Goal: Transaction & Acquisition: Purchase product/service

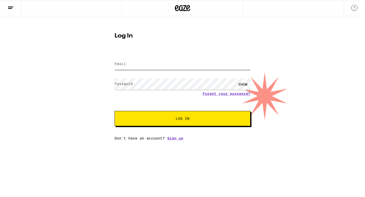
type input "[EMAIL_ADDRESS][DOMAIN_NAME]"
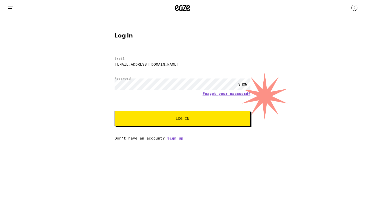
click at [174, 125] on button "Log In" at bounding box center [183, 118] width 136 height 15
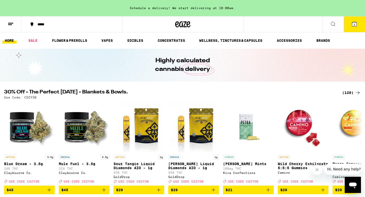
click at [12, 27] on button at bounding box center [10, 24] width 21 height 16
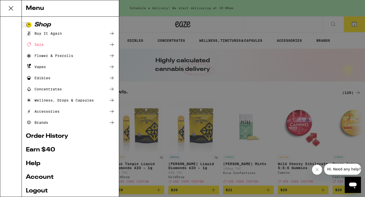
click at [31, 175] on link "Account" at bounding box center [70, 177] width 89 height 6
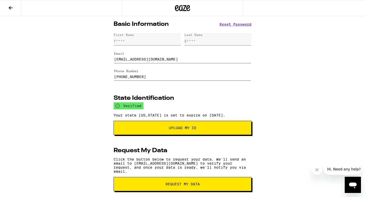
click at [11, 2] on button at bounding box center [10, 8] width 21 height 16
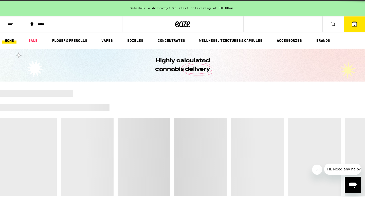
click at [11, 7] on div "Schedule a delivery! We start delivering at 10:00am." at bounding box center [182, 8] width 365 height 16
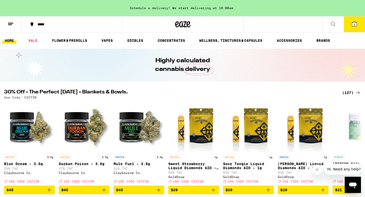
click at [1, 22] on button at bounding box center [10, 24] width 21 height 16
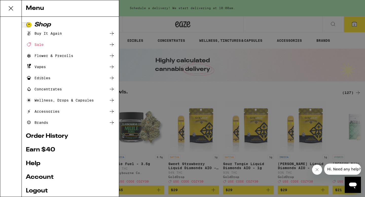
click at [43, 132] on ul "Shop Buy It Again Sale Flower & Prerolls Vapes Edibles Concentrates Wellness, D…" at bounding box center [70, 121] width 89 height 198
click at [42, 137] on link "Order History" at bounding box center [70, 136] width 89 height 6
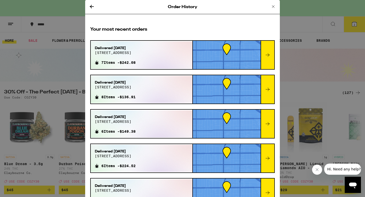
click at [38, 67] on div "Order History Your most recent orders Delivered [DATE] 2432 mohawk st 7 Items -…" at bounding box center [182, 98] width 365 height 197
click at [99, 4] on div "Order History" at bounding box center [182, 7] width 195 height 14
click at [98, 6] on div "Order History" at bounding box center [182, 7] width 195 height 14
click at [96, 6] on div "Order History" at bounding box center [182, 7] width 195 height 14
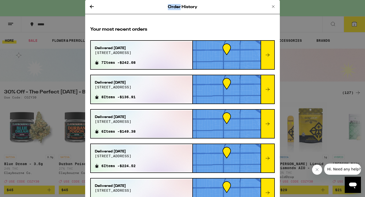
click at [95, 6] on div "Order History" at bounding box center [182, 7] width 195 height 14
click at [94, 6] on icon at bounding box center [92, 7] width 6 height 6
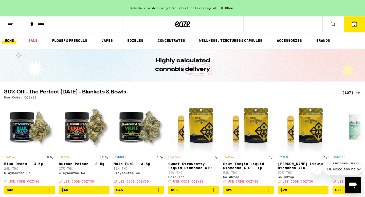
click at [92, 8] on div "Order History Your most recent orders Delivered [DATE] 2432 mohawk st 7 Items -…" at bounding box center [182, 98] width 365 height 197
click at [104, 41] on link "VAPES" at bounding box center [107, 41] width 16 height 6
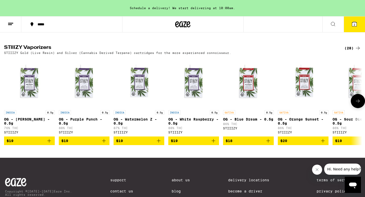
scroll to position [487, 0]
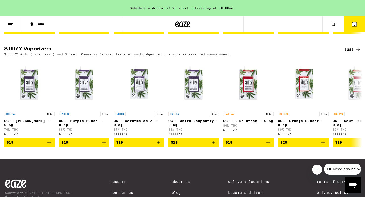
click at [346, 53] on div "(28)" at bounding box center [352, 50] width 16 height 6
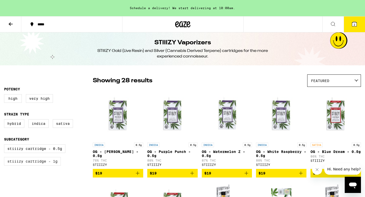
click at [55, 161] on label "STIIIZY Cartridge - 1g" at bounding box center [32, 161] width 57 height 9
click at [5, 145] on input "STIIIZY Cartridge - 1g" at bounding box center [5, 145] width 0 height 0
checkbox input "true"
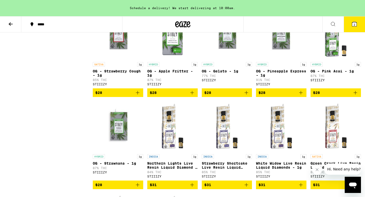
scroll to position [173, 0]
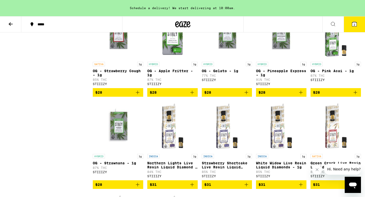
click at [356, 96] on icon "Add to bag" at bounding box center [355, 92] width 6 height 6
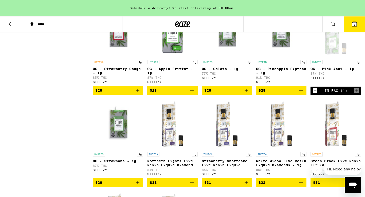
scroll to position [165, 0]
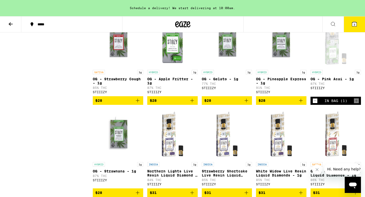
click at [314, 104] on icon "Decrement" at bounding box center [315, 101] width 5 height 6
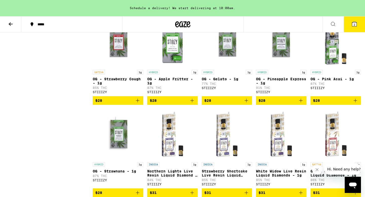
click at [357, 104] on icon "Add to bag" at bounding box center [355, 101] width 6 height 6
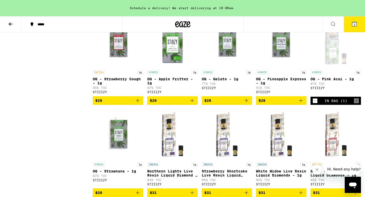
click at [193, 104] on icon "Add to bag" at bounding box center [192, 101] width 6 height 6
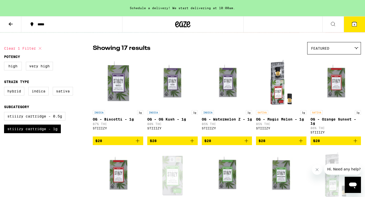
scroll to position [0, 0]
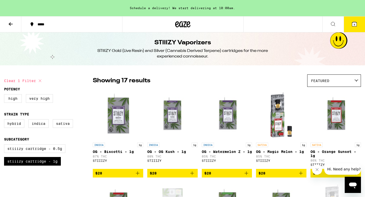
click at [352, 30] on button "4" at bounding box center [354, 24] width 21 height 16
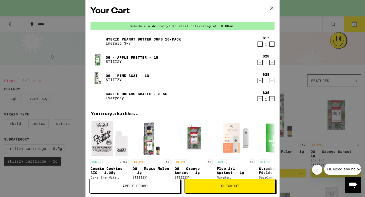
click at [259, 46] on icon "Decrement" at bounding box center [260, 44] width 5 height 6
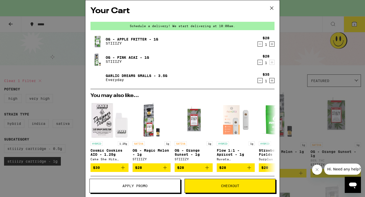
click at [260, 80] on icon "Decrement" at bounding box center [260, 81] width 5 height 6
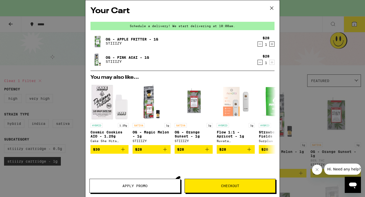
click at [302, 58] on div "Your Cart Schedule a delivery! We start delivering at 10:00am. OG - Apple Fritt…" at bounding box center [182, 98] width 365 height 197
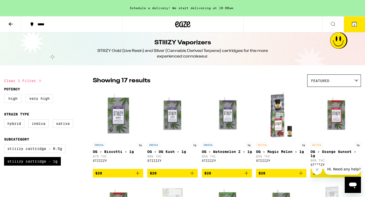
click at [9, 29] on button at bounding box center [10, 24] width 21 height 16
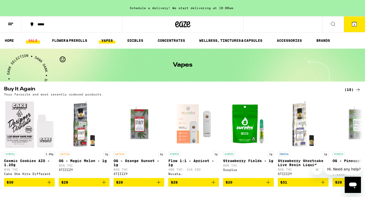
click at [34, 40] on link "SALE" at bounding box center [33, 41] width 14 height 6
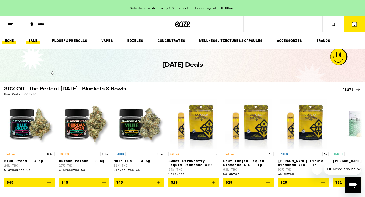
click at [9, 40] on link "HOME" at bounding box center [9, 41] width 14 height 6
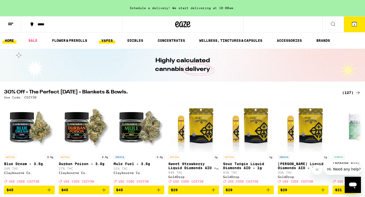
click at [108, 42] on link "VAPES" at bounding box center [107, 41] width 16 height 6
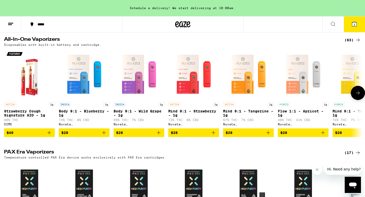
scroll to position [263, 0]
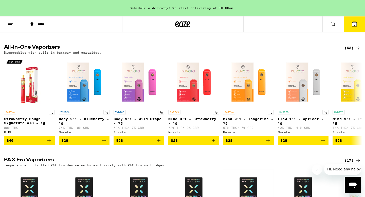
click at [345, 51] on div "(63)" at bounding box center [352, 48] width 16 height 6
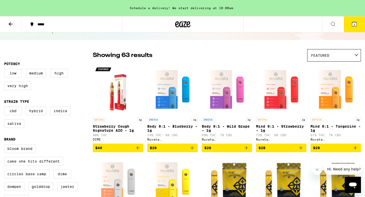
scroll to position [26, 0]
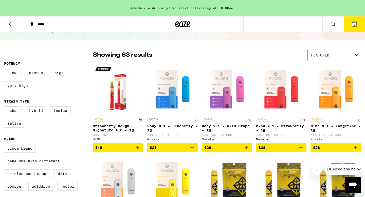
click at [20, 87] on label "Very High" at bounding box center [17, 85] width 27 height 9
click at [5, 70] on input "Very High" at bounding box center [5, 69] width 0 height 0
checkbox input "true"
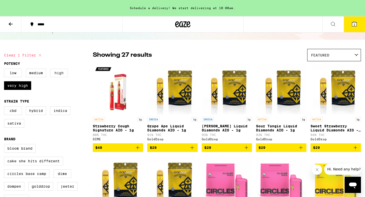
click at [60, 77] on label "High" at bounding box center [59, 73] width 18 height 9
click at [5, 70] on input "High" at bounding box center [5, 69] width 0 height 0
checkbox input "true"
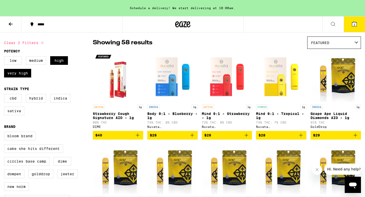
scroll to position [37, 0]
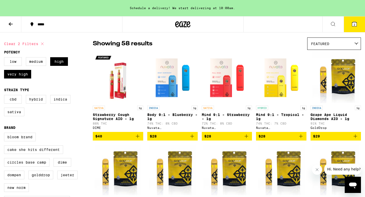
click at [324, 38] on div "Featured" at bounding box center [333, 44] width 53 height 12
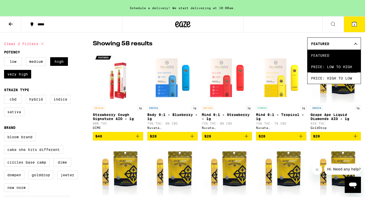
click at [320, 68] on span "Price: Low to High" at bounding box center [334, 66] width 46 height 11
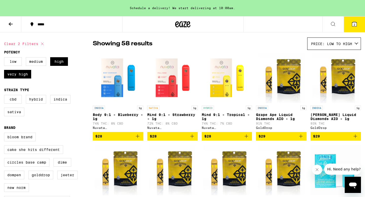
click at [314, 46] on span "Price: Low to High" at bounding box center [331, 44] width 41 height 4
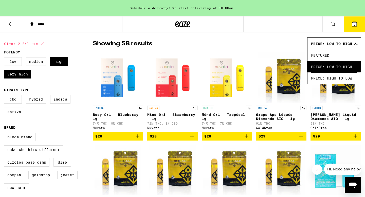
click at [313, 69] on span "Price: Low to High" at bounding box center [334, 66] width 46 height 11
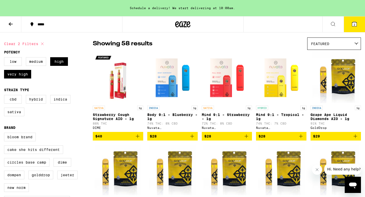
click at [341, 44] on div "Featured" at bounding box center [333, 44] width 53 height 12
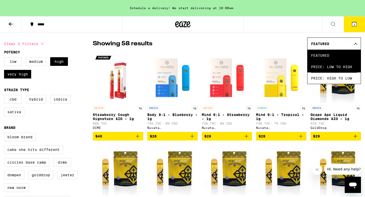
click at [336, 65] on span "Price: Low to High" at bounding box center [334, 66] width 46 height 11
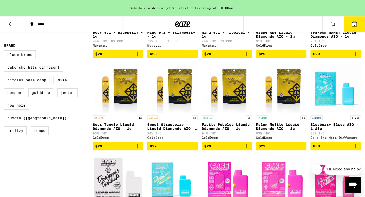
scroll to position [119, 0]
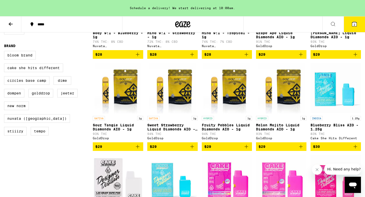
click at [247, 150] on icon "Add to bag" at bounding box center [246, 147] width 6 height 6
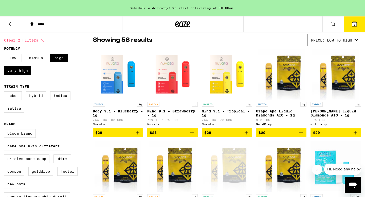
scroll to position [40, 0]
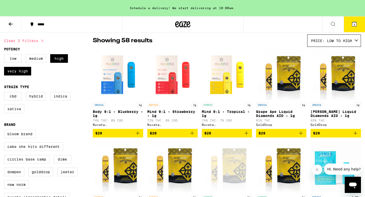
click at [245, 135] on icon "Add to bag" at bounding box center [246, 133] width 6 height 6
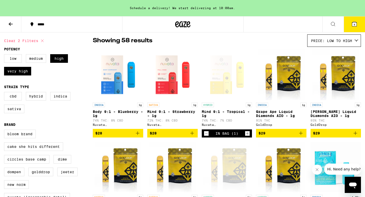
scroll to position [0, 0]
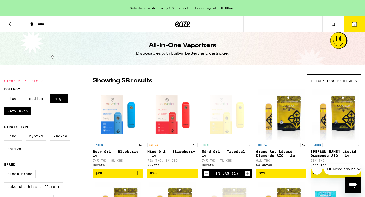
click at [9, 25] on icon at bounding box center [11, 24] width 6 height 6
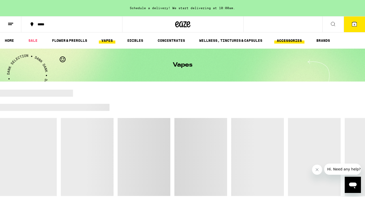
click at [295, 44] on link "ACCESSORIES" at bounding box center [289, 41] width 30 height 6
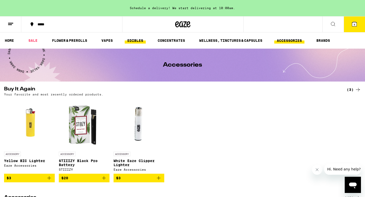
click at [139, 40] on link "EDIBLES" at bounding box center [135, 41] width 21 height 6
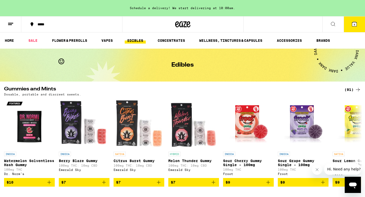
click at [346, 93] on div "Dosable, portable and discreet sweets." at bounding box center [182, 94] width 357 height 3
click at [346, 91] on div "(91)" at bounding box center [352, 90] width 16 height 6
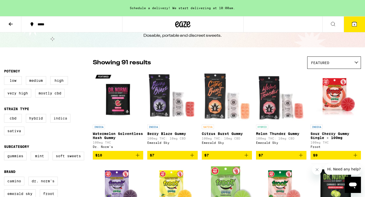
scroll to position [18, 0]
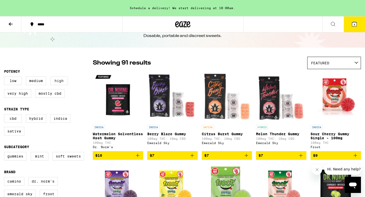
click at [58, 81] on label "High" at bounding box center [59, 81] width 18 height 9
click at [5, 78] on input "High" at bounding box center [5, 77] width 0 height 0
checkbox input "true"
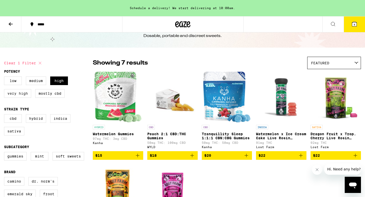
click at [18, 96] on label "Very High" at bounding box center [17, 93] width 27 height 9
click at [5, 78] on input "Very High" at bounding box center [5, 77] width 0 height 0
checkbox input "true"
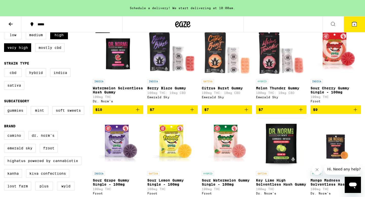
scroll to position [30, 0]
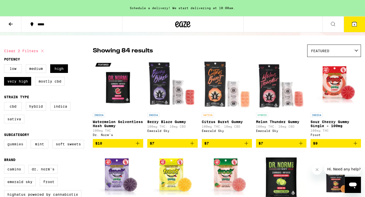
click at [21, 148] on label "Gummies" at bounding box center [15, 144] width 23 height 9
click at [5, 141] on input "Gummies" at bounding box center [5, 141] width 0 height 0
checkbox input "true"
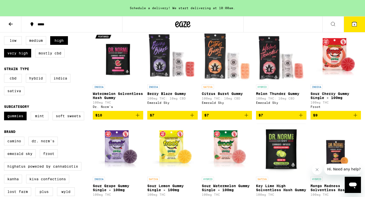
scroll to position [45, 0]
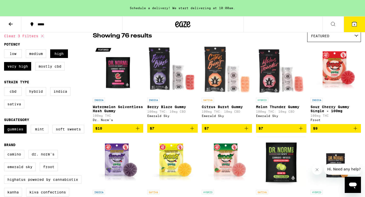
click at [354, 130] on icon "Add to bag" at bounding box center [355, 129] width 4 height 4
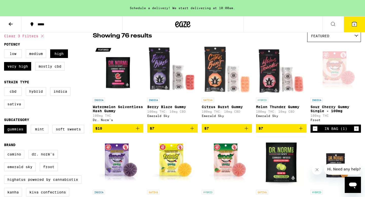
click at [358, 131] on icon "Increment" at bounding box center [356, 129] width 5 height 6
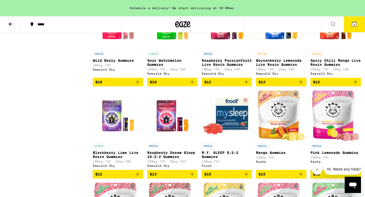
scroll to position [228, 0]
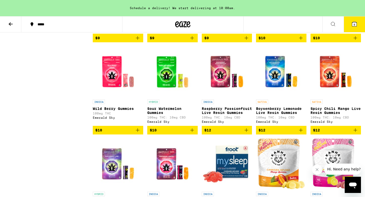
click at [165, 113] on p "Sour Watermelon Gummies" at bounding box center [172, 111] width 50 height 8
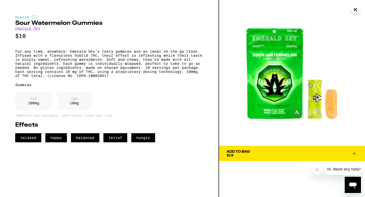
click at [357, 11] on icon "Close" at bounding box center [355, 10] width 6 height 8
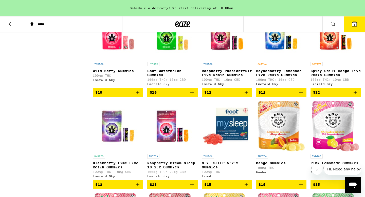
scroll to position [325, 0]
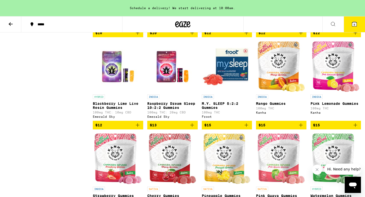
click at [107, 110] on p "Blackberry Lime Live Resin Gummies" at bounding box center [118, 106] width 50 height 8
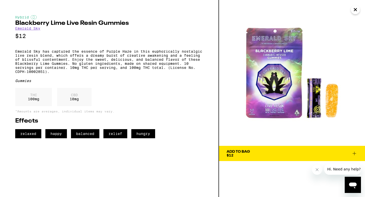
click at [357, 11] on icon "Close" at bounding box center [355, 10] width 6 height 8
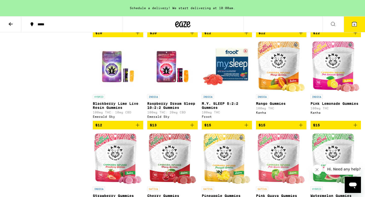
click at [138, 128] on icon "Add to bag" at bounding box center [138, 125] width 6 height 6
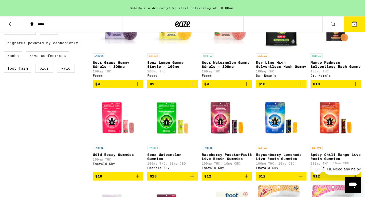
scroll to position [57, 0]
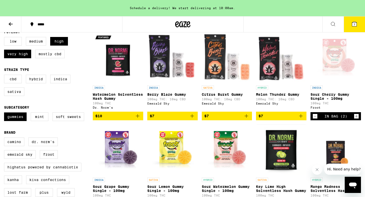
click at [353, 24] on icon at bounding box center [354, 24] width 5 height 5
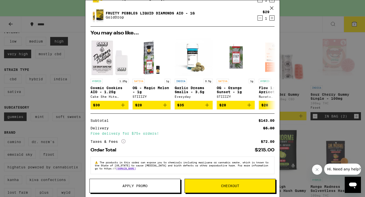
scroll to position [122, 0]
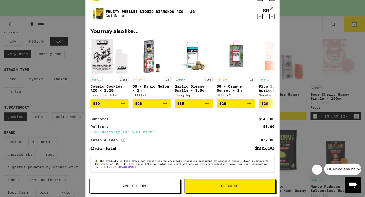
click at [301, 22] on div "Your Cart Schedule a delivery! We start delivering at 10:00am. Blackberry Lime …" at bounding box center [182, 98] width 365 height 197
